Goal: Task Accomplishment & Management: Use online tool/utility

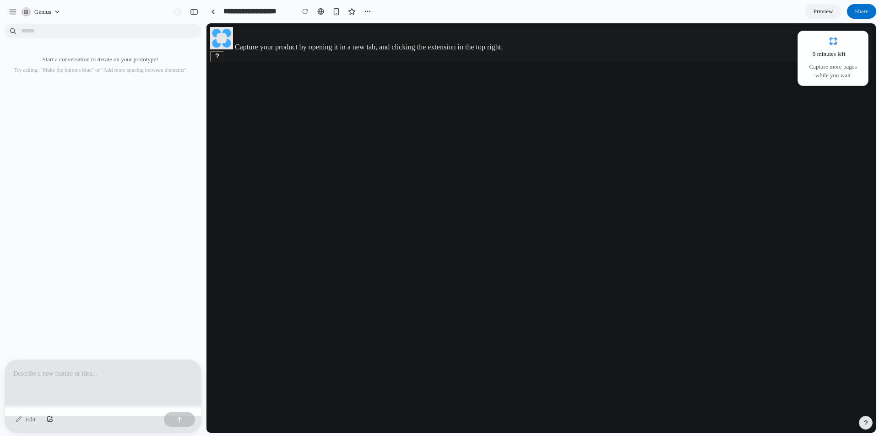
click at [218, 66] on html "Capture your product by opening it in a new tab, and clicking the extension in …" at bounding box center [540, 44] width 669 height 43
click at [439, 218] on div at bounding box center [439, 218] width 0 height 0
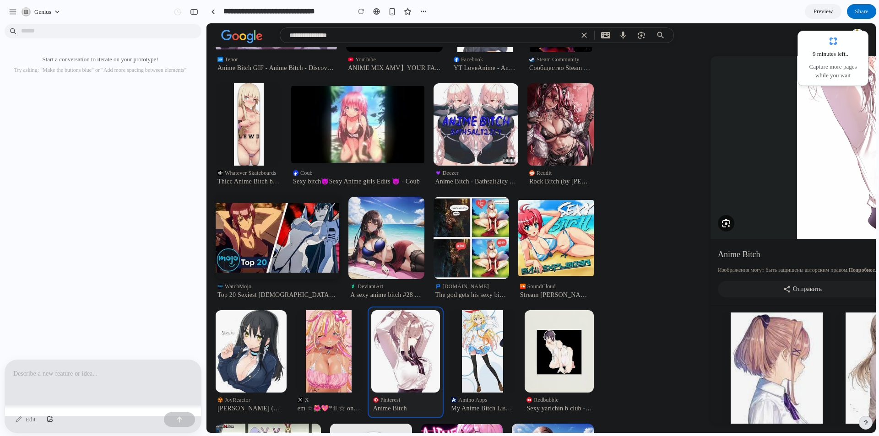
scroll to position [504, 0]
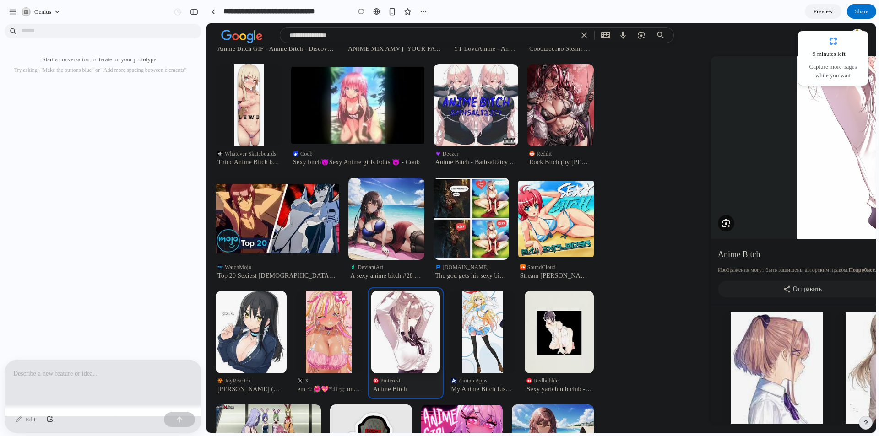
click at [440, 332] on img at bounding box center [405, 332] width 69 height 82
click at [440, 322] on img at bounding box center [405, 332] width 69 height 82
click at [816, 184] on img "Pinterest" at bounding box center [890, 114] width 186 height 250
click at [741, 255] on h1 "Anime Bitch" at bounding box center [863, 254] width 290 height 11
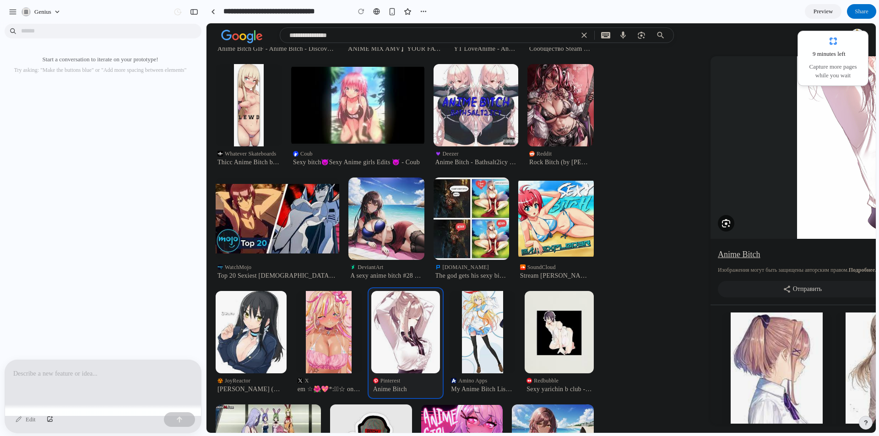
click at [741, 255] on h1 "Anime Bitch" at bounding box center [863, 254] width 290 height 11
click at [369, 30] on textarea "**********" at bounding box center [431, 35] width 285 height 15
drag, startPoint x: 368, startPoint y: 32, endPoint x: 284, endPoint y: 32, distance: 84.2
click at [284, 32] on div "**********" at bounding box center [466, 35] width 373 height 15
click at [137, 155] on div "Start a conversation to iterate on your prototype! Try asking: "Make the button…" at bounding box center [100, 193] width 200 height 332
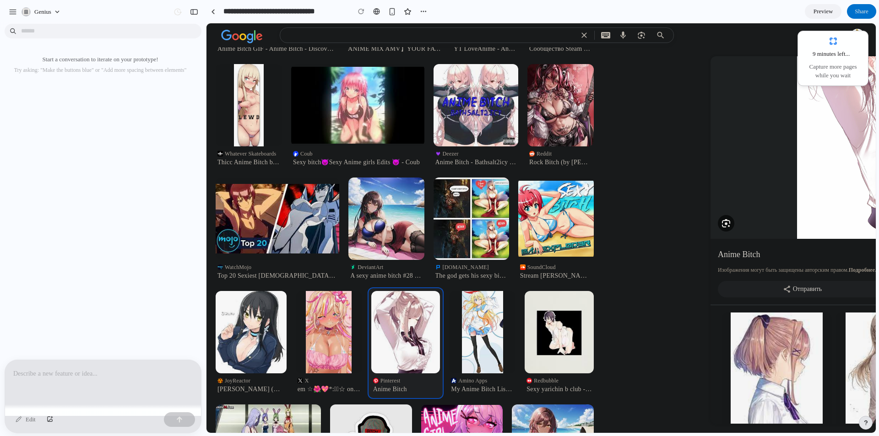
click at [102, 362] on div at bounding box center [103, 384] width 196 height 49
click at [25, 428] on div "Edit" at bounding box center [103, 421] width 196 height 24
click at [26, 423] on div "Edit" at bounding box center [25, 419] width 29 height 15
click at [819, 41] on div "9 minutes left . Capture more pages while you wait" at bounding box center [832, 58] width 59 height 43
click at [807, 10] on link "Preview" at bounding box center [823, 11] width 37 height 15
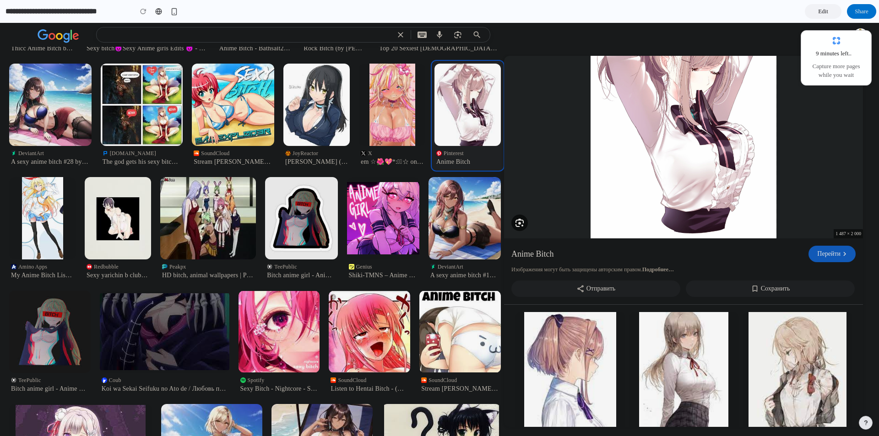
click at [689, 142] on img "Pinterest" at bounding box center [683, 113] width 186 height 250
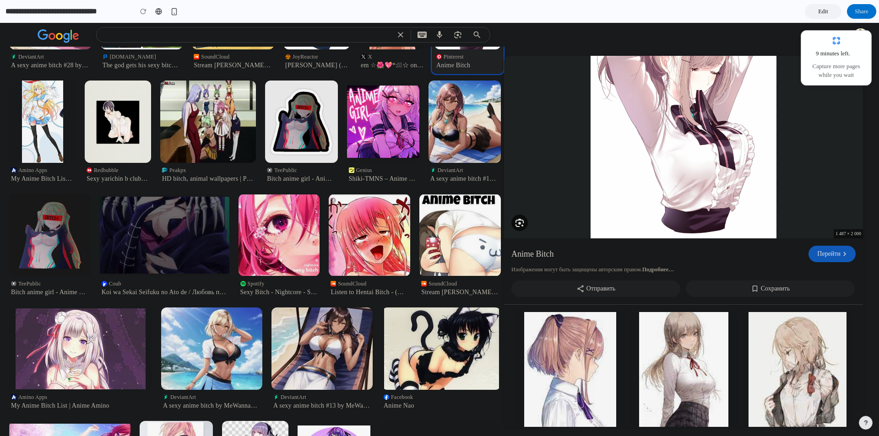
scroll to position [595, 0]
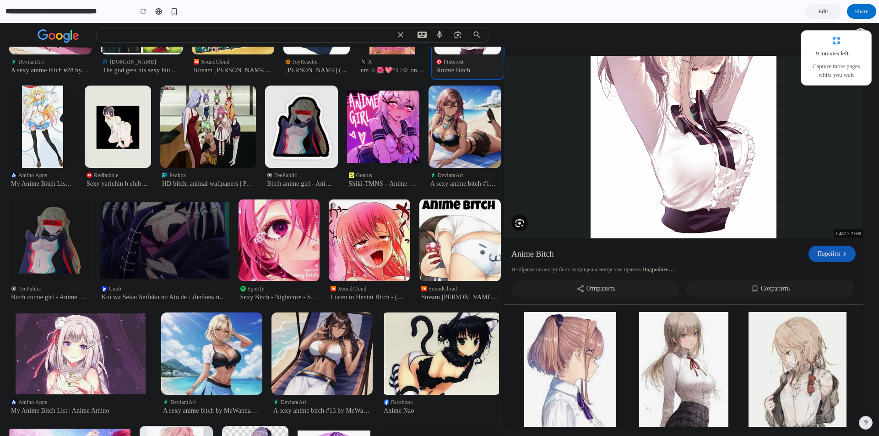
click at [604, 231] on img "Pinterest" at bounding box center [683, 113] width 186 height 250
click at [819, 255] on div "Перейти" at bounding box center [831, 254] width 47 height 16
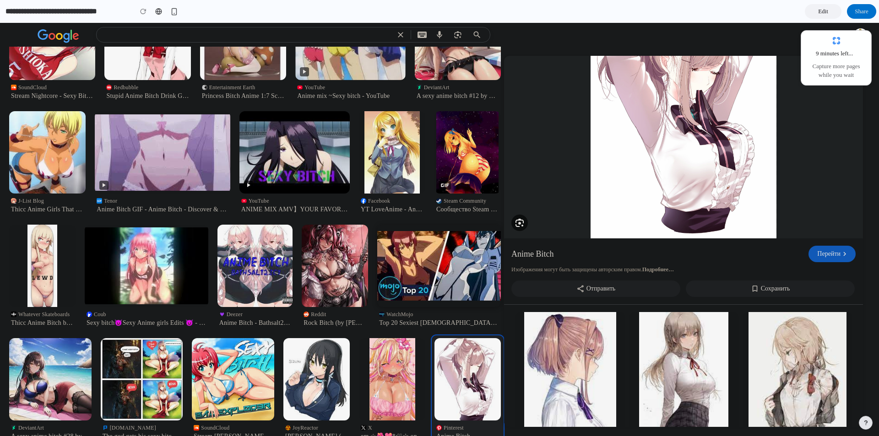
scroll to position [0, 0]
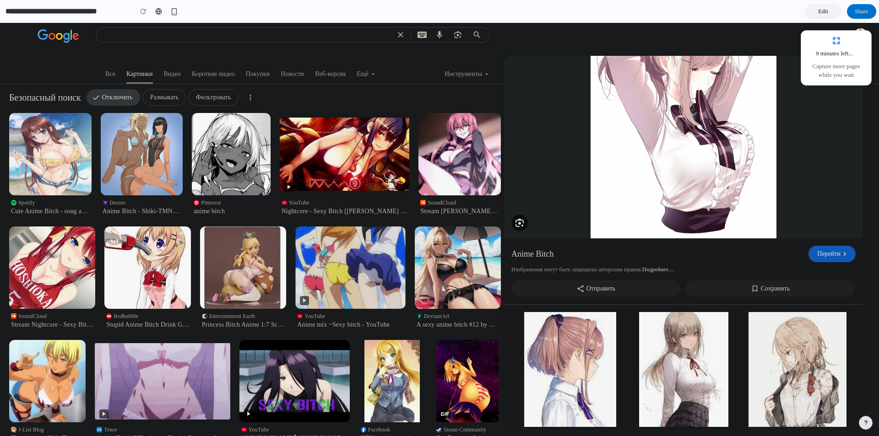
click at [199, 43] on div at bounding box center [439, 30] width 879 height 33
click at [197, 37] on textarea "**********" at bounding box center [248, 34] width 285 height 15
type textarea "***"
click at [422, 34] on icon "Экранная клавиатура" at bounding box center [421, 35] width 9 height 6
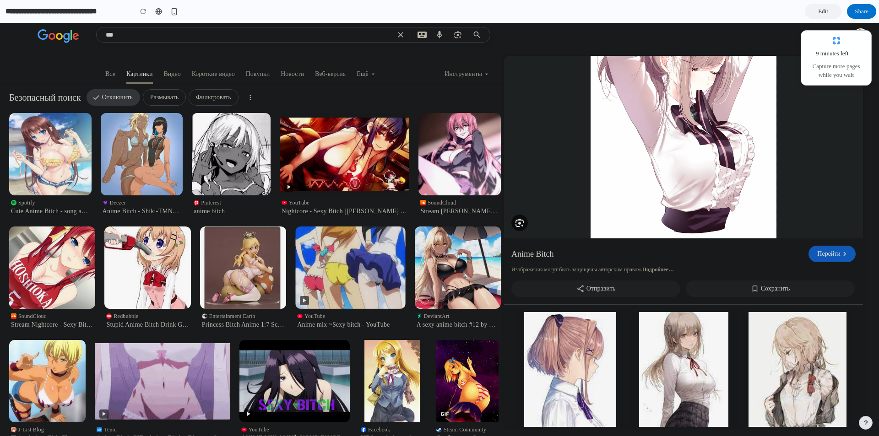
click at [403, 34] on icon "Очистить" at bounding box center [400, 34] width 9 height 15
click at [400, 32] on icon "Очистить" at bounding box center [400, 34] width 9 height 15
click at [399, 32] on icon "Очистить" at bounding box center [400, 34] width 9 height 15
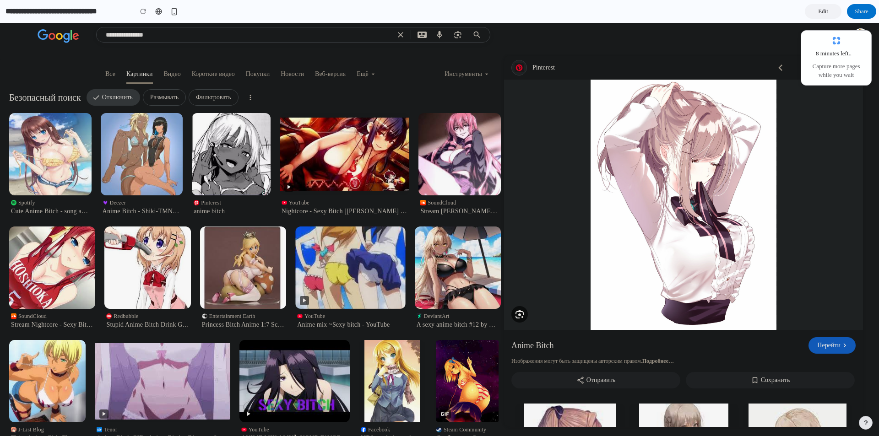
click at [823, 16] on link "Edit" at bounding box center [823, 11] width 37 height 15
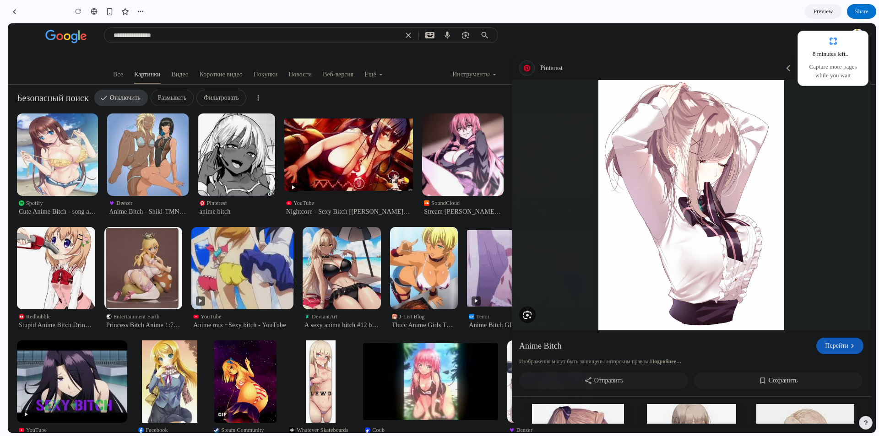
click at [822, 11] on span "Preview" at bounding box center [823, 11] width 20 height 9
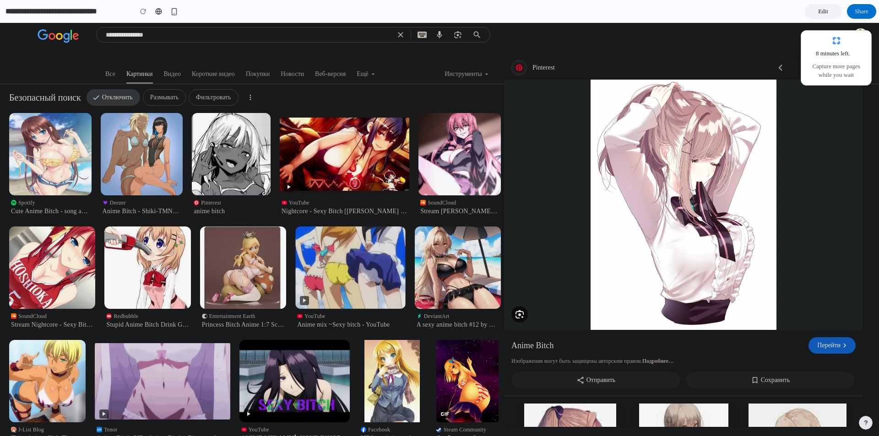
click at [822, 11] on span "Edit" at bounding box center [823, 11] width 10 height 9
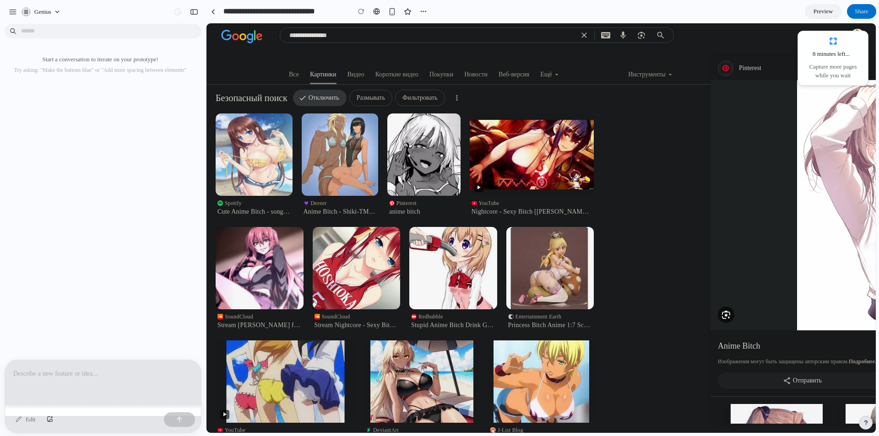
click at [57, 379] on div at bounding box center [103, 384] width 196 height 49
